Goal: Use online tool/utility: Utilize a website feature to perform a specific function

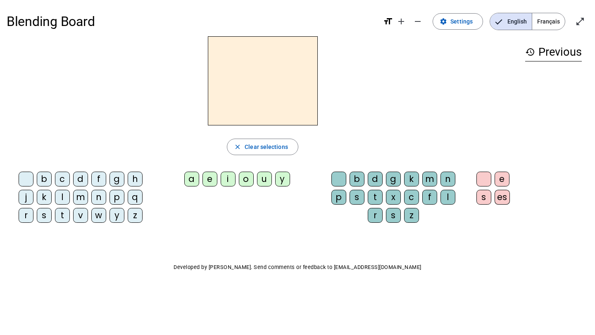
click at [64, 178] on div "c" at bounding box center [62, 179] width 15 height 15
click at [194, 174] on div "a" at bounding box center [191, 179] width 15 height 15
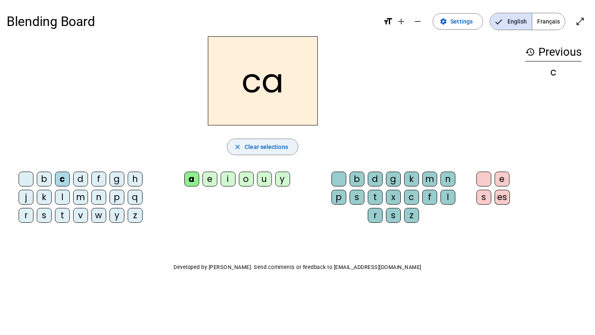
click at [275, 152] on span "button" at bounding box center [262, 147] width 71 height 20
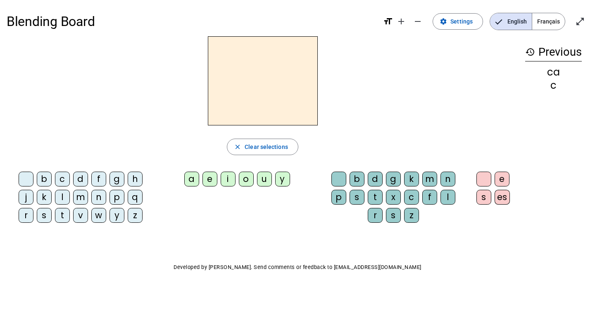
click at [63, 183] on div "c" at bounding box center [62, 179] width 15 height 15
click at [135, 179] on div "h" at bounding box center [135, 179] width 15 height 15
click at [191, 176] on div "a" at bounding box center [191, 179] width 15 height 15
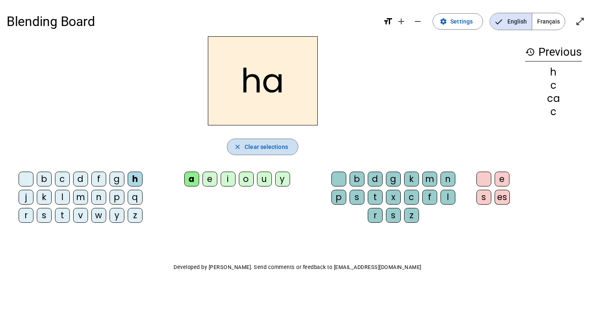
click at [234, 143] on mat-icon "close" at bounding box center [237, 146] width 7 height 7
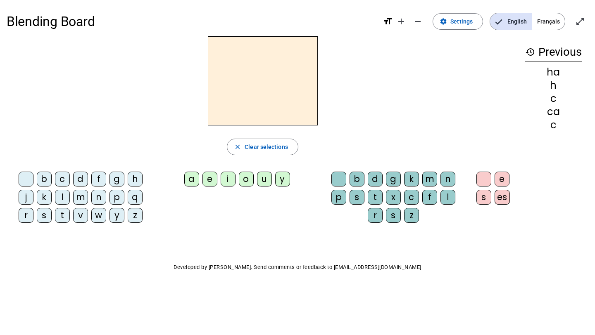
click at [64, 176] on div "c" at bounding box center [62, 179] width 15 height 15
click at [132, 183] on div "h" at bounding box center [135, 179] width 15 height 15
click at [541, 17] on span "Français" at bounding box center [548, 21] width 33 height 17
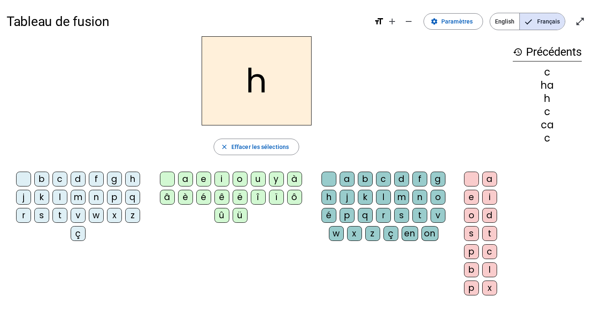
click at [62, 179] on div "c" at bounding box center [59, 179] width 15 height 15
click at [330, 196] on div "h" at bounding box center [328, 197] width 15 height 15
click at [188, 181] on div "a" at bounding box center [185, 179] width 15 height 15
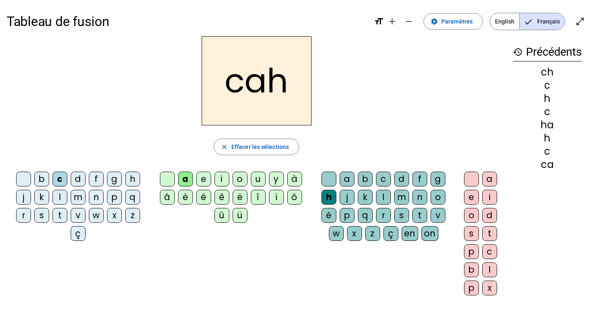
click at [414, 217] on div "t" at bounding box center [419, 215] width 15 height 15
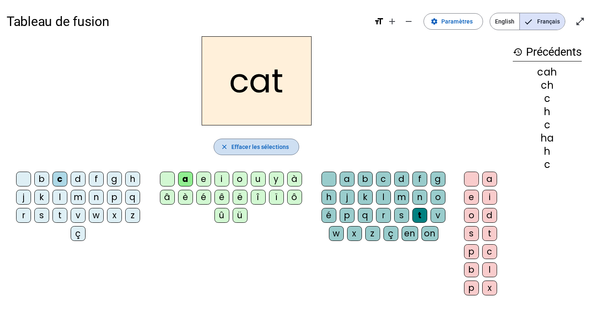
click at [278, 148] on span "Effacer les sélections" at bounding box center [259, 147] width 57 height 10
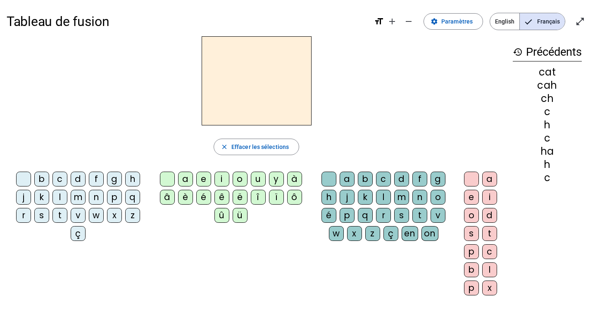
click at [66, 178] on div "c" at bounding box center [59, 179] width 15 height 15
click at [330, 199] on div "h" at bounding box center [328, 197] width 15 height 15
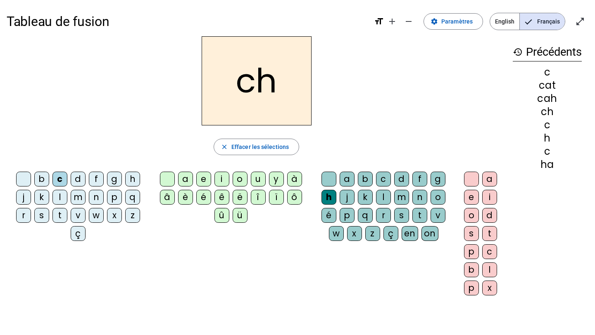
click at [186, 177] on div "a" at bounding box center [185, 179] width 15 height 15
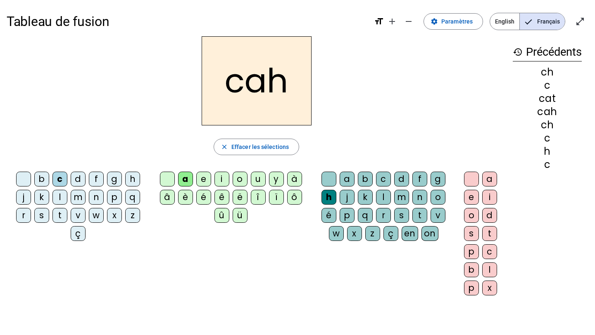
click at [416, 217] on div "t" at bounding box center [419, 215] width 15 height 15
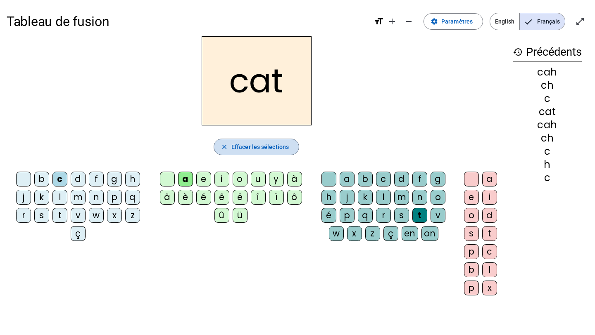
click at [266, 152] on span "Effacer les sélections" at bounding box center [259, 147] width 57 height 10
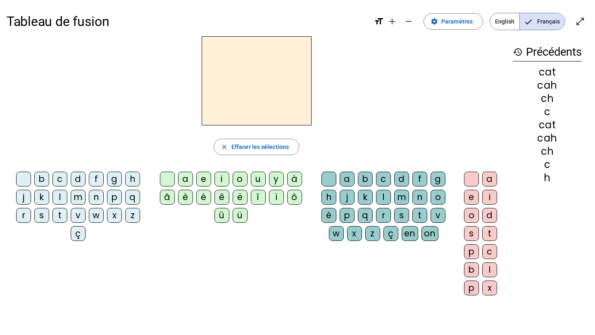
click at [58, 180] on div "c" at bounding box center [59, 179] width 15 height 15
click at [323, 196] on div "h" at bounding box center [328, 197] width 15 height 15
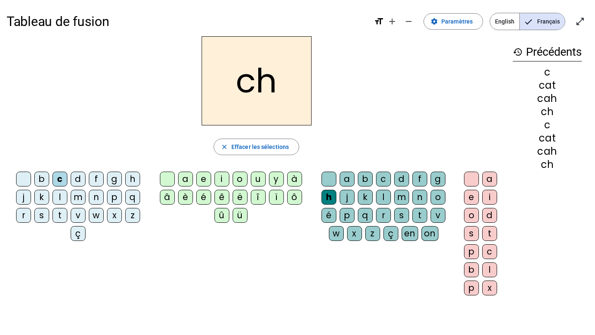
click at [350, 177] on div "a" at bounding box center [346, 179] width 15 height 15
click at [486, 176] on div "a" at bounding box center [489, 179] width 15 height 15
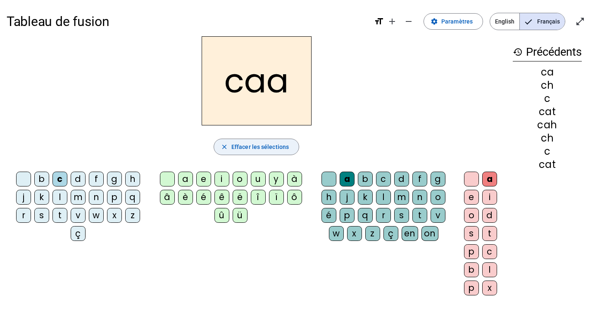
click at [239, 140] on span "button" at bounding box center [256, 147] width 85 height 20
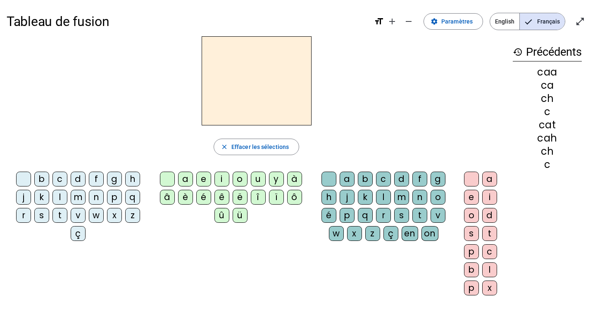
click at [59, 182] on div "c" at bounding box center [59, 179] width 15 height 15
click at [329, 197] on div "h" at bounding box center [328, 197] width 15 height 15
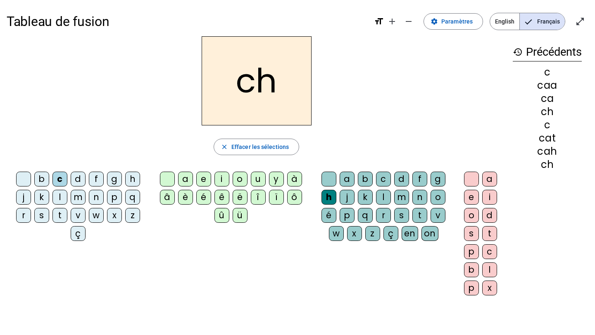
click at [493, 179] on div "a" at bounding box center [489, 179] width 15 height 15
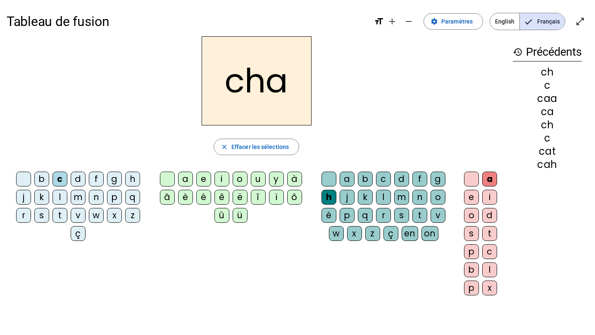
click at [489, 235] on div "t" at bounding box center [489, 233] width 15 height 15
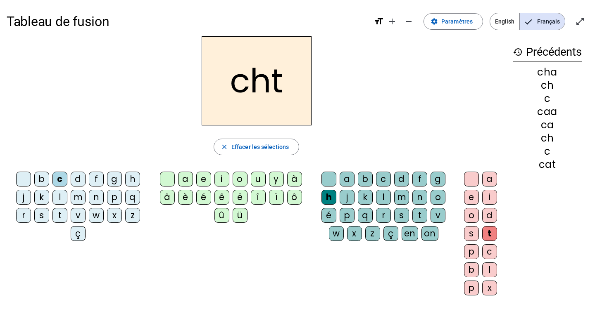
click at [483, 177] on div "a" at bounding box center [489, 179] width 15 height 15
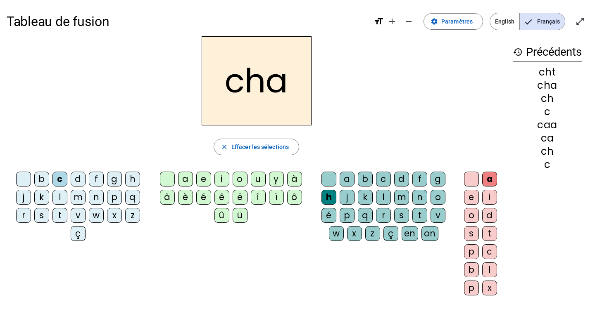
click at [418, 211] on div "t" at bounding box center [419, 215] width 15 height 15
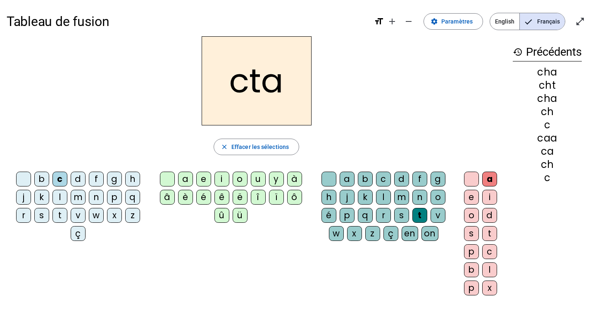
click at [493, 176] on div "a" at bounding box center [489, 179] width 15 height 15
click at [265, 140] on span "button" at bounding box center [256, 147] width 85 height 20
